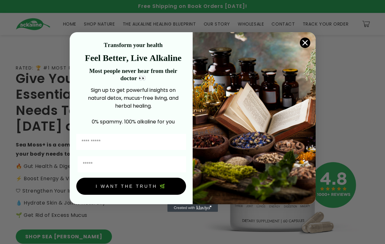
click at [127, 43] on icon "Close dialog" at bounding box center [305, 43] width 4 height 4
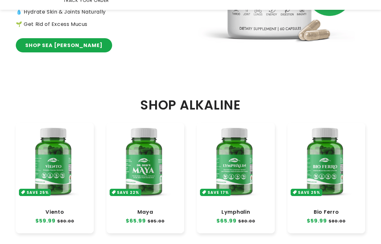
scroll to position [221, 0]
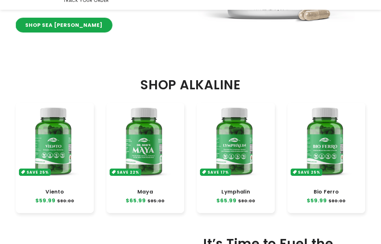
click at [55, 31] on link "SHOP SEA MOSS" at bounding box center [64, 25] width 96 height 14
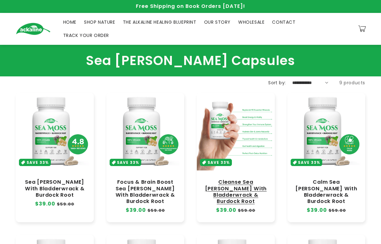
click at [242, 179] on link "Cleanse Sea [PERSON_NAME] With Bladderwrack & Burdock Root" at bounding box center [235, 192] width 65 height 26
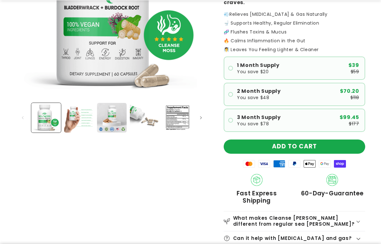
scroll to position [158, 0]
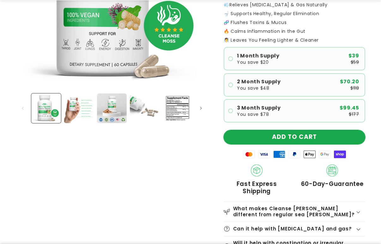
click at [302, 138] on button "ADD TO CART" at bounding box center [294, 137] width 141 height 14
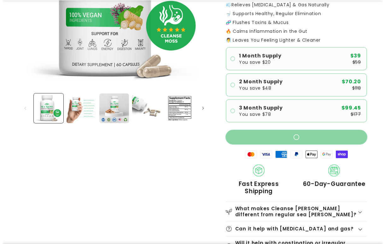
scroll to position [148, 0]
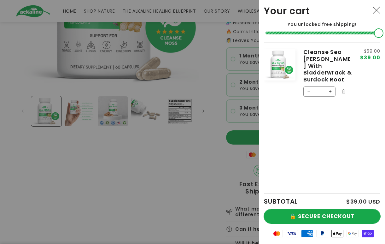
click at [325, 214] on button "🔒 SECURE CHECKOUT" at bounding box center [322, 216] width 117 height 14
